Goal: Use online tool/utility

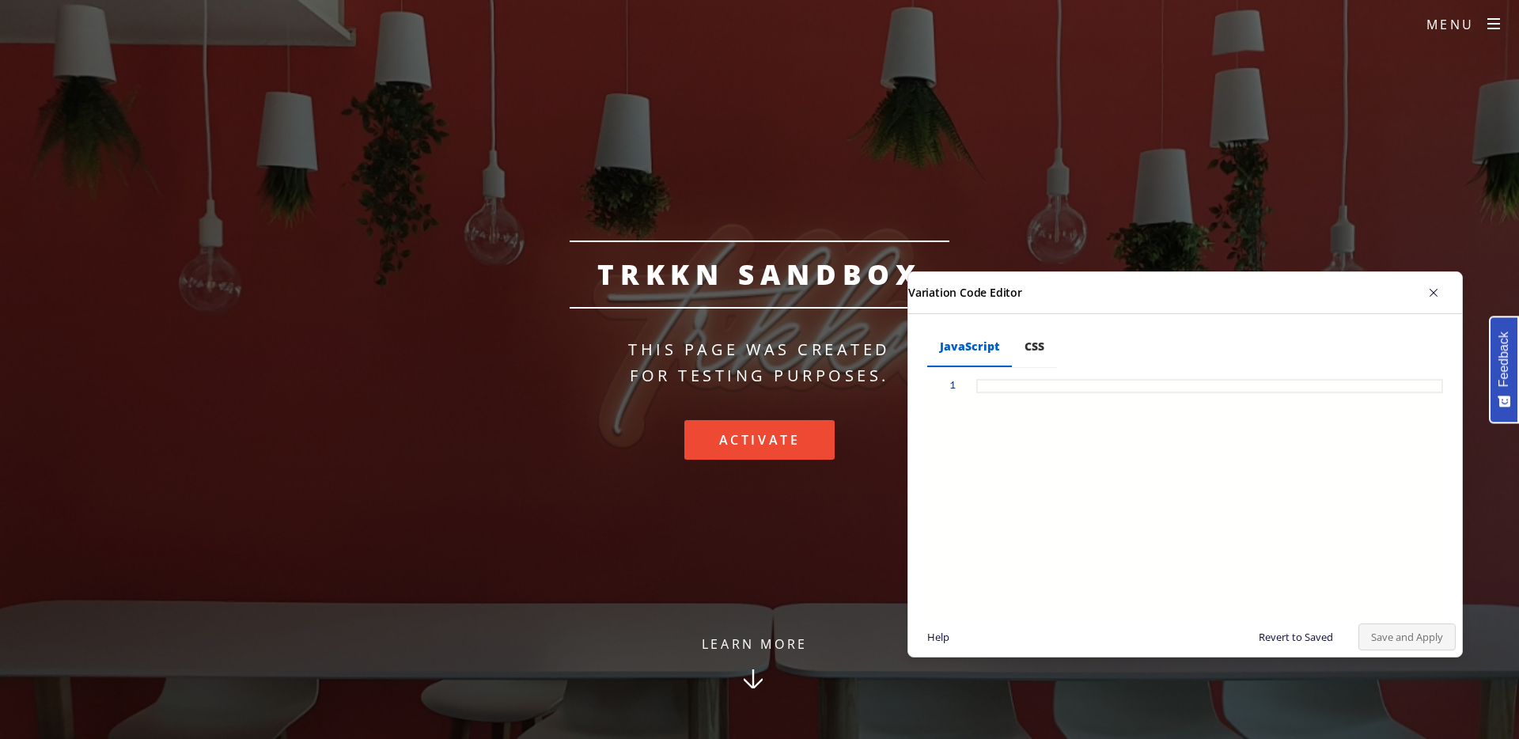
click at [1045, 343] on li "CSS" at bounding box center [1034, 347] width 45 height 40
click at [980, 353] on li "JavaScript" at bounding box center [969, 347] width 85 height 40
click at [932, 624] on button "Help" at bounding box center [938, 637] width 47 height 27
click at [933, 639] on button "Help" at bounding box center [938, 637] width 47 height 27
click at [1041, 345] on li "CSS" at bounding box center [1034, 347] width 45 height 40
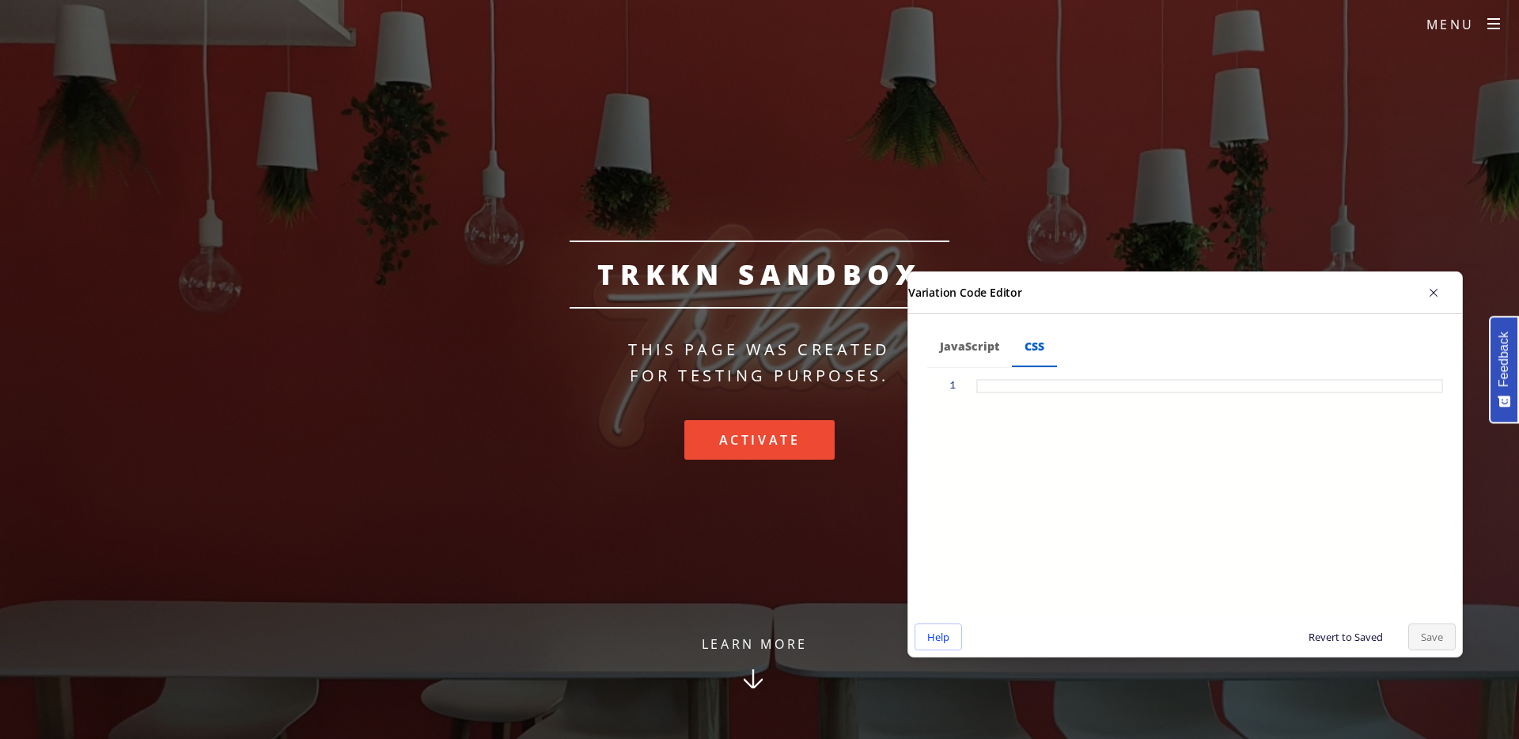
click at [947, 634] on button "Help" at bounding box center [938, 637] width 47 height 27
click at [1435, 299] on icon "button" at bounding box center [1434, 292] width 13 height 13
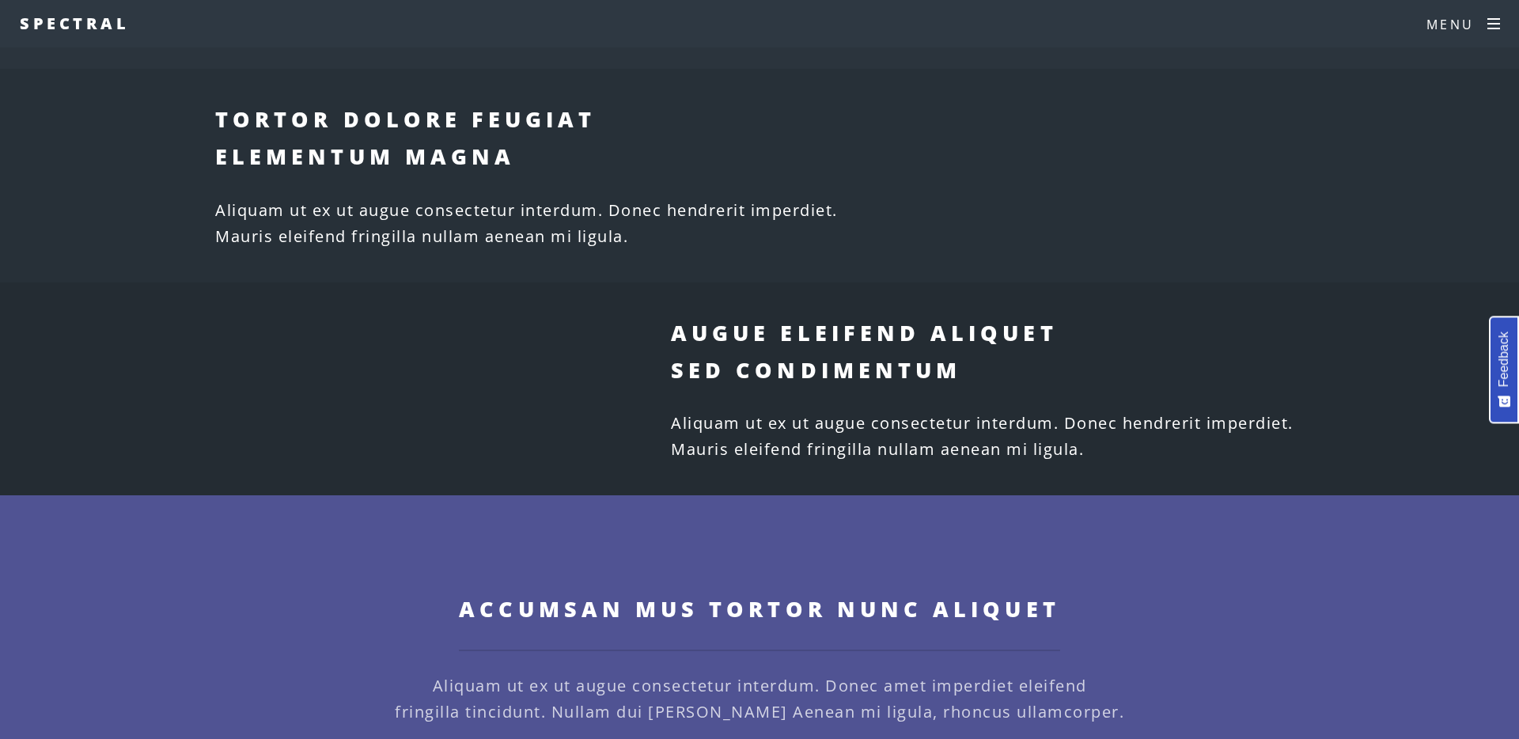
scroll to position [1524, 0]
